Goal: Transaction & Acquisition: Purchase product/service

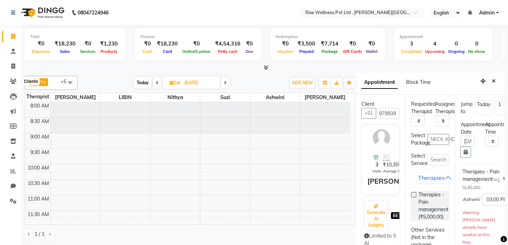
select select "89087"
select select "900"
select select "tentative"
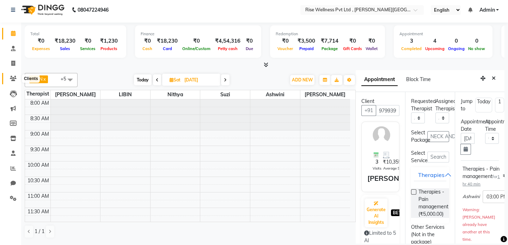
scroll to position [352, 0]
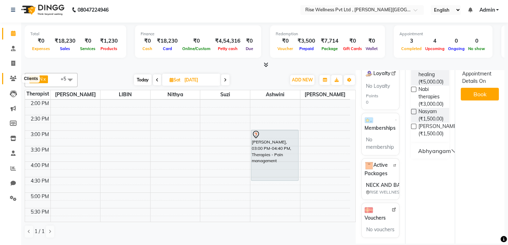
click at [13, 78] on icon at bounding box center [13, 78] width 7 height 5
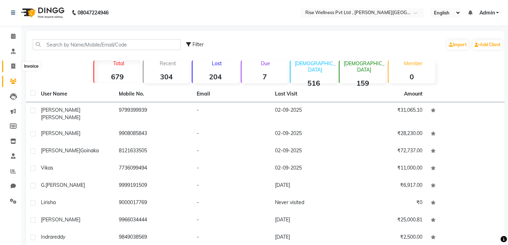
click at [16, 65] on span at bounding box center [13, 66] width 12 height 8
select select "7497"
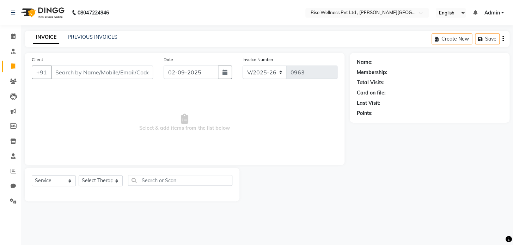
click at [83, 71] on input "Client" at bounding box center [102, 72] width 102 height 13
select select "V"
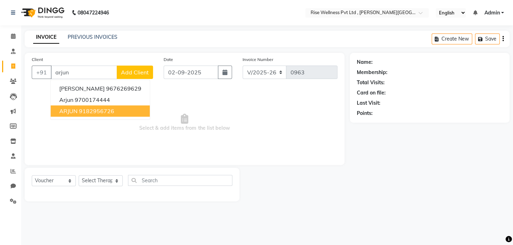
click at [123, 110] on button "ARJUN 9182956726" at bounding box center [100, 110] width 99 height 11
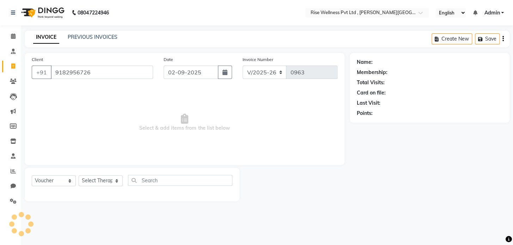
type input "9182956726"
click at [54, 182] on select "Select Service Product Membership Package Voucher Prepaid Gift Card" at bounding box center [54, 180] width 44 height 11
select select "service"
click at [32, 175] on select "Select Service Product Membership Package Voucher Prepaid Gift Card" at bounding box center [54, 180] width 44 height 11
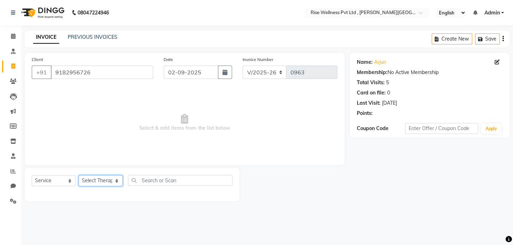
click at [114, 181] on select "Select Therapist [PERSON_NAME] [PERSON_NAME] Reception [PERSON_NAME]" at bounding box center [101, 180] width 44 height 11
select select "69785"
click at [79, 175] on select "Select Therapist [PERSON_NAME] [PERSON_NAME] Reception [PERSON_NAME]" at bounding box center [101, 180] width 44 height 11
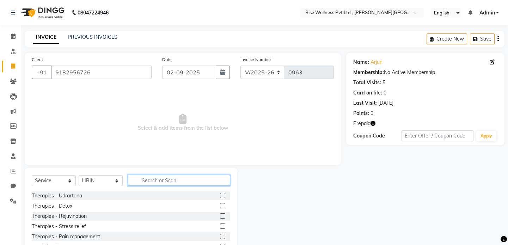
click at [151, 175] on input "text" at bounding box center [179, 180] width 102 height 11
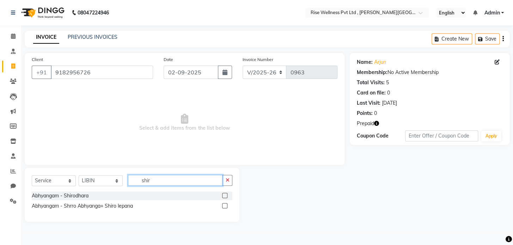
type input "shir"
click at [227, 194] on label at bounding box center [224, 195] width 5 height 5
click at [227, 194] on input "checkbox" at bounding box center [224, 196] width 5 height 5
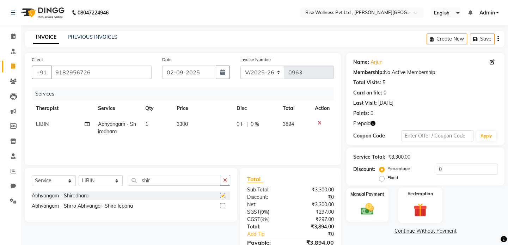
checkbox input "false"
click at [426, 199] on div "Redemption" at bounding box center [421, 205] width 44 height 35
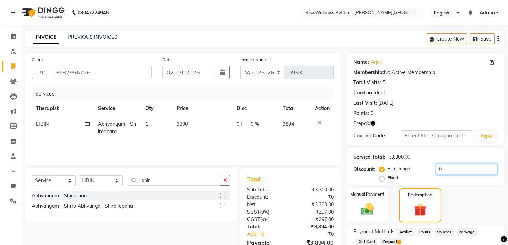
click at [453, 169] on input "0" at bounding box center [467, 169] width 62 height 11
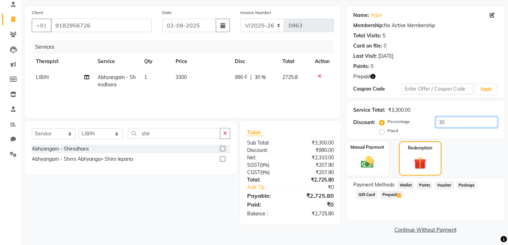
type input "30"
click at [393, 201] on div "Payment Methods Wallet Points Voucher Package Gift Card Prepaid 1" at bounding box center [425, 200] width 158 height 42
click at [395, 195] on span "Prepaid 1" at bounding box center [391, 195] width 23 height 8
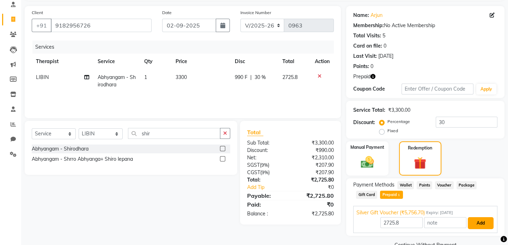
click at [476, 221] on button "Add" at bounding box center [481, 223] width 26 height 12
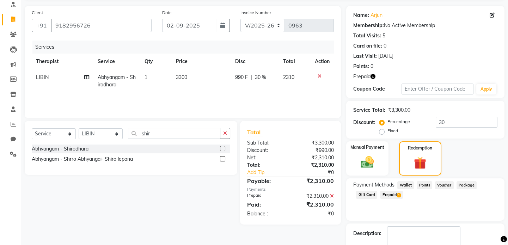
click at [399, 195] on span "1" at bounding box center [399, 195] width 4 height 4
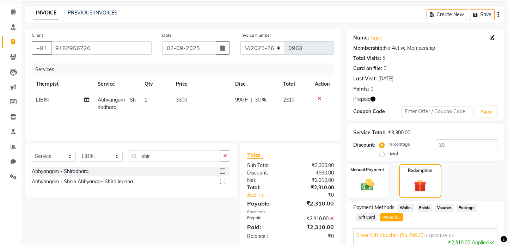
scroll to position [15, 0]
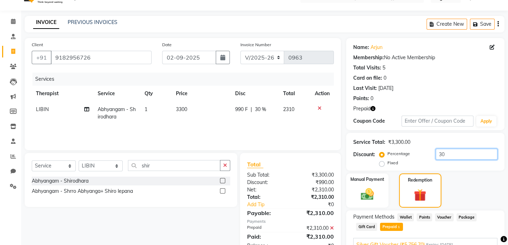
click at [446, 153] on input "30" at bounding box center [467, 154] width 62 height 11
click at [223, 182] on label at bounding box center [222, 180] width 5 height 5
click at [223, 182] on input "checkbox" at bounding box center [222, 181] width 5 height 5
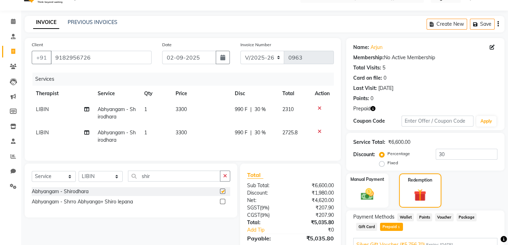
checkbox input "false"
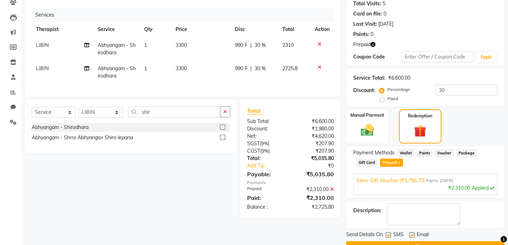
scroll to position [96, 0]
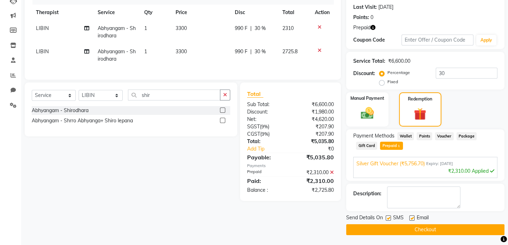
click at [433, 229] on button "Checkout" at bounding box center [425, 229] width 158 height 11
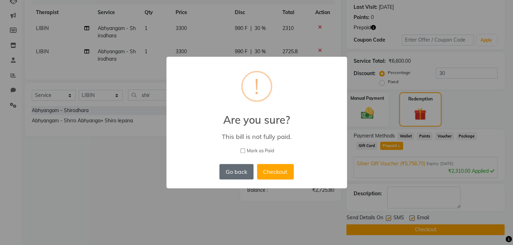
click at [232, 169] on button "Go back" at bounding box center [236, 172] width 34 height 16
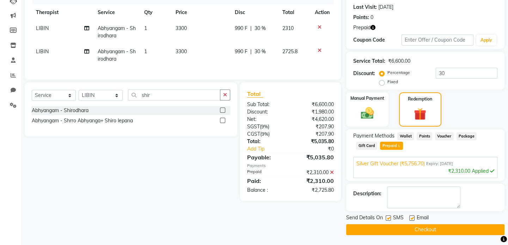
click at [399, 147] on span "1" at bounding box center [399, 146] width 4 height 4
click at [331, 175] on icon at bounding box center [332, 172] width 4 height 5
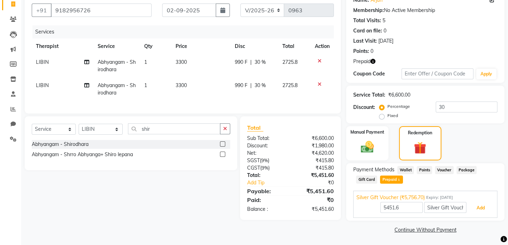
click at [474, 206] on button "Add" at bounding box center [481, 208] width 26 height 12
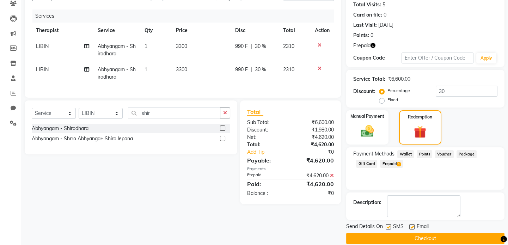
scroll to position [87, 0]
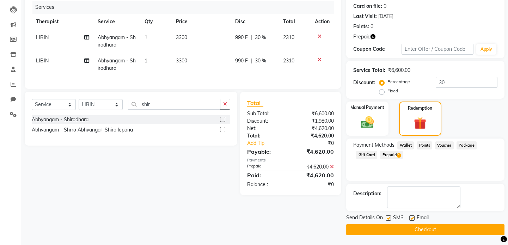
click at [386, 155] on span "Prepaid 1" at bounding box center [391, 155] width 23 height 8
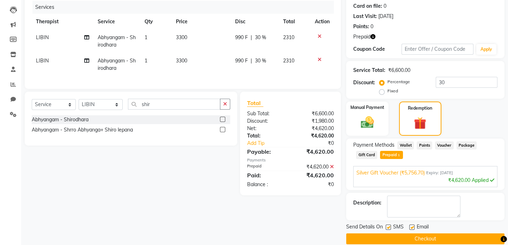
click at [459, 236] on button "Checkout" at bounding box center [425, 239] width 158 height 11
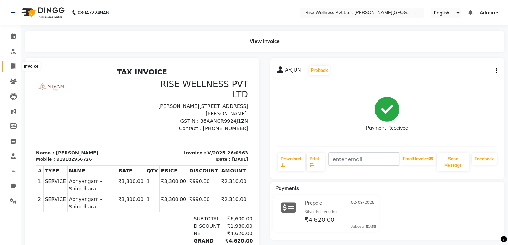
click at [11, 67] on icon at bounding box center [13, 66] width 4 height 5
select select "service"
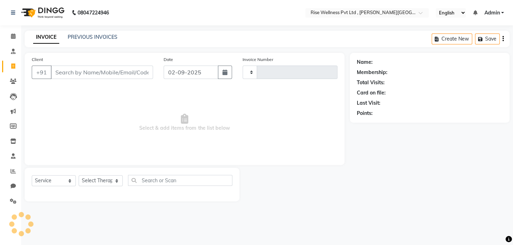
type input "0964"
select select "7497"
select select "V"
click at [10, 79] on icon at bounding box center [13, 81] width 7 height 5
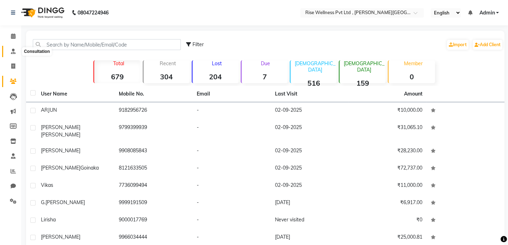
click at [10, 49] on span at bounding box center [13, 52] width 12 height 8
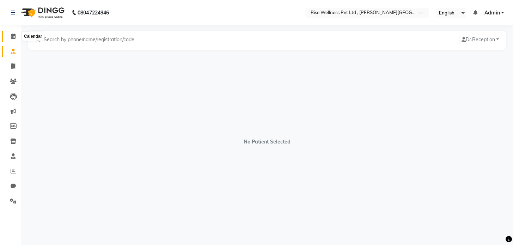
click at [14, 36] on icon at bounding box center [13, 36] width 5 height 5
